Goal: Transaction & Acquisition: Purchase product/service

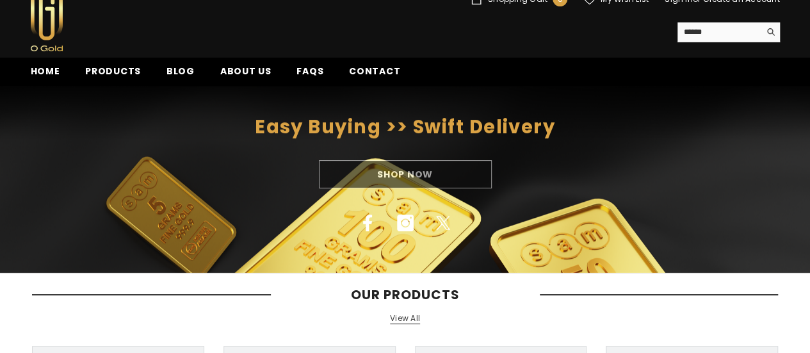
scroll to position [128, 0]
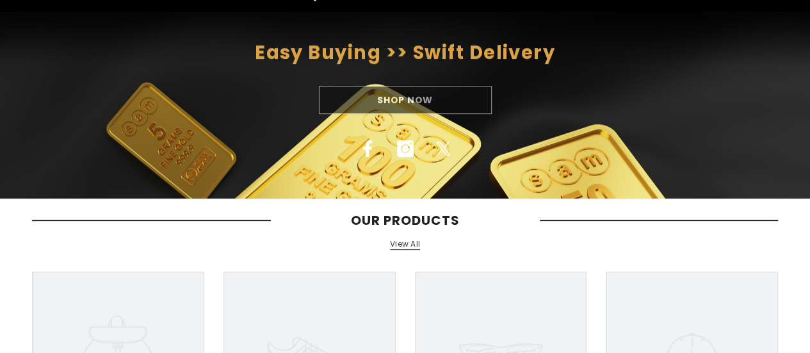
click at [369, 166] on div "Easy Buying >> Swift Delivery Shop Now Facebook Instagram Twitter" at bounding box center [405, 105] width 810 height 187
click at [401, 100] on div "Shop Now" at bounding box center [405, 100] width 810 height 28
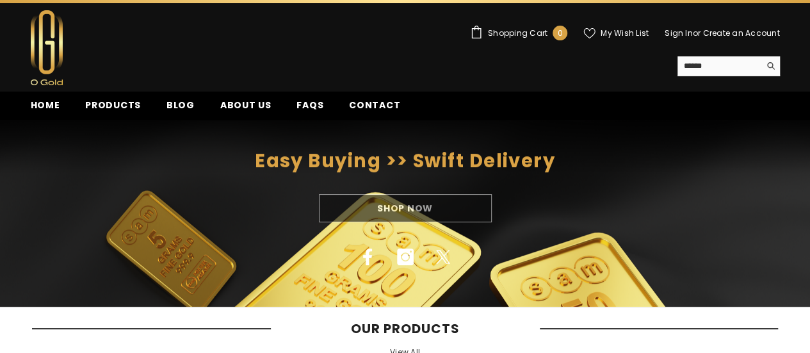
scroll to position [0, 0]
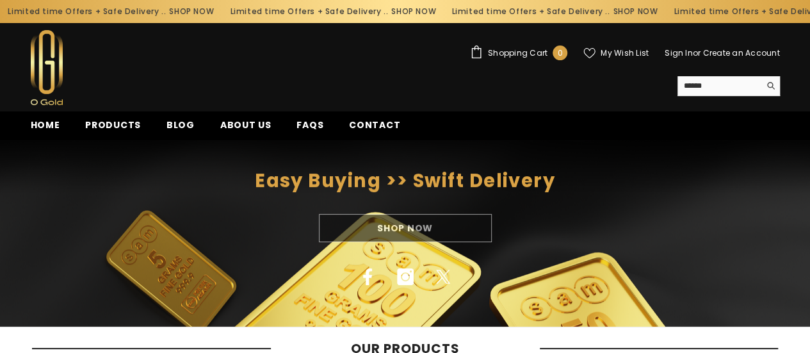
click at [451, 194] on div "Easy Buying >> Swift Delivery Shop Now Facebook Instagram Twitter" at bounding box center [405, 233] width 810 height 123
click at [136, 125] on span "Products" at bounding box center [113, 124] width 56 height 13
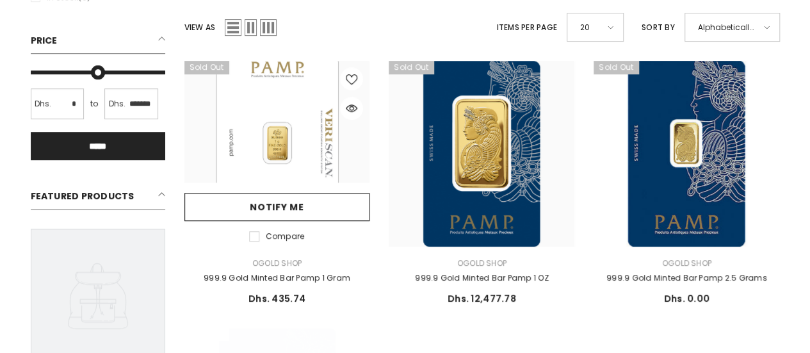
scroll to position [256, 0]
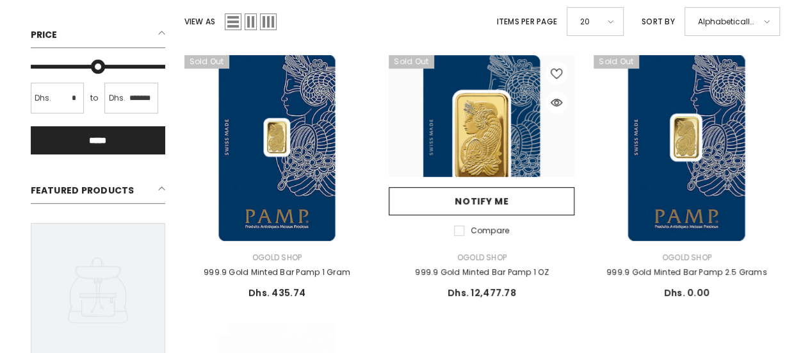
click at [467, 140] on link at bounding box center [481, 148] width 186 height 186
